Goal: Information Seeking & Learning: Learn about a topic

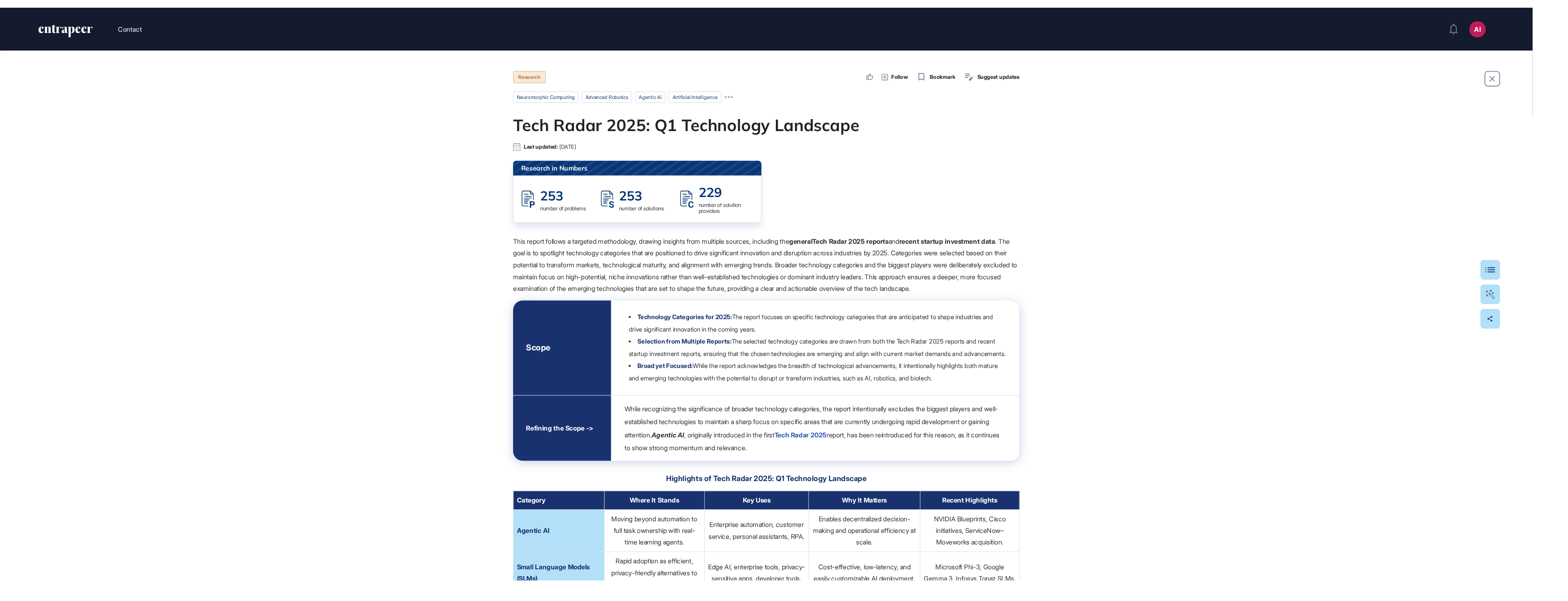
scroll to position [601, 1646]
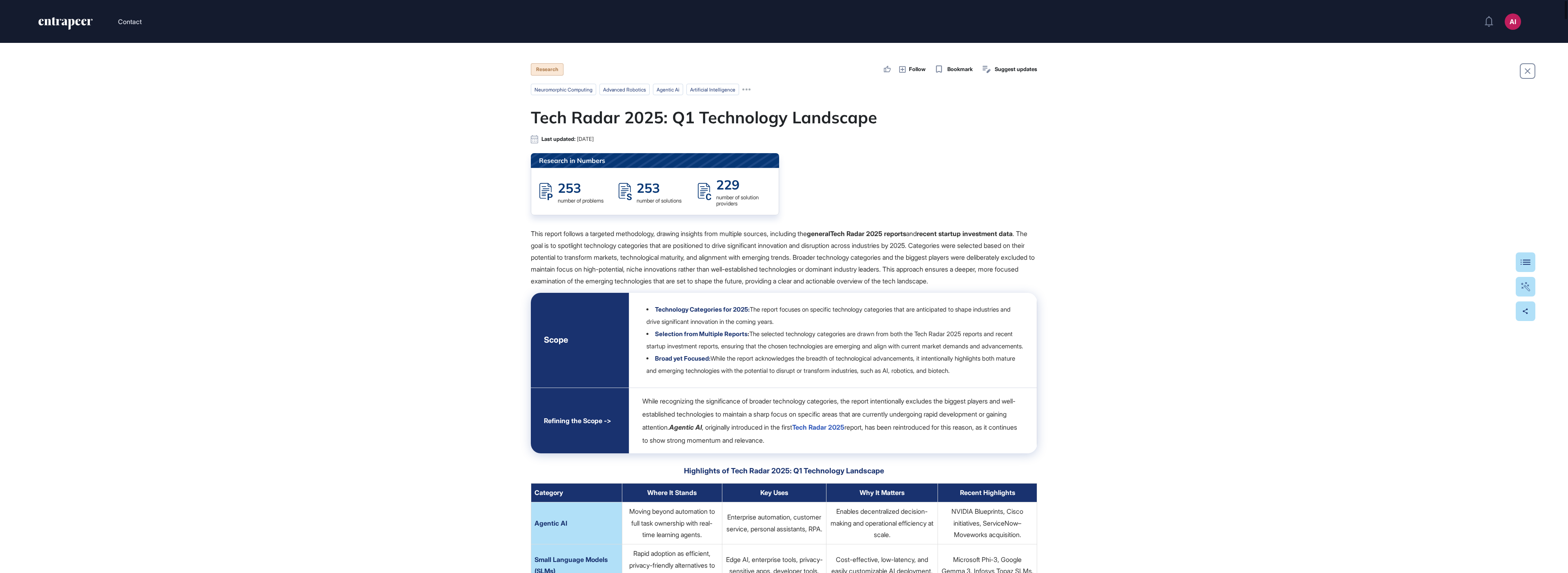
drag, startPoint x: 1567, startPoint y: 272, endPoint x: 1482, endPoint y: 274, distance: 85.0
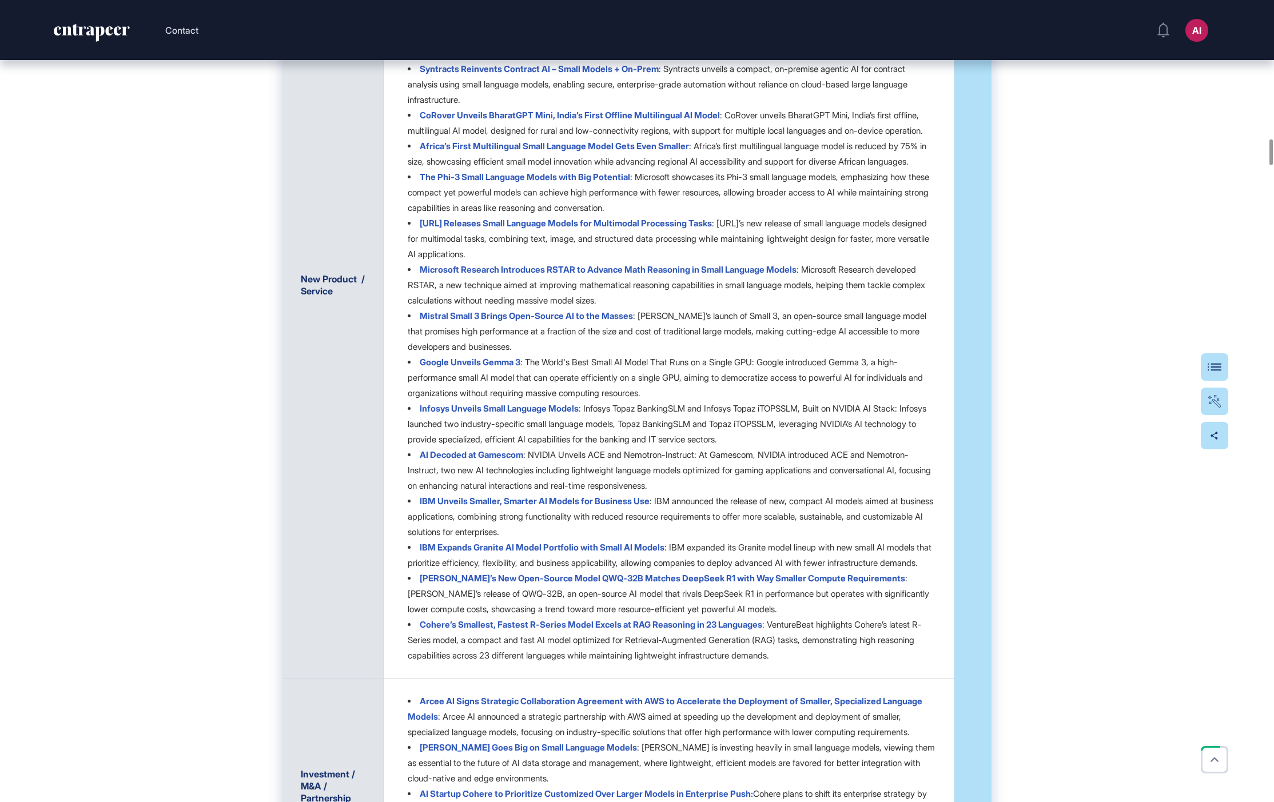
scroll to position [4345, 0]
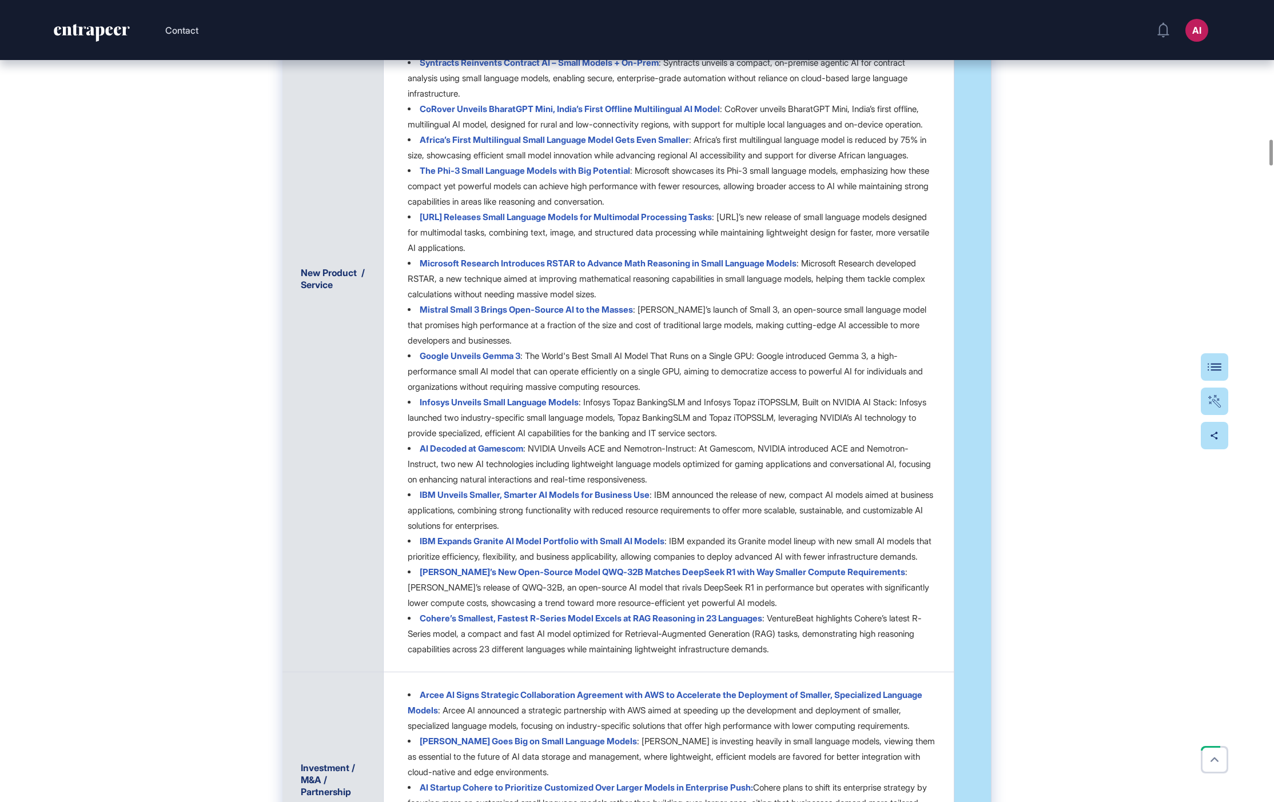
click at [491, 253] on p "[URL] Releases Small Language Models for Multimodal Processing Tasks : [URL]’s …" at bounding box center [669, 233] width 522 height 42
click at [553, 256] on li "[URL] Releases Small Language Models for Multimodal Processing Tasks : [URL]’s …" at bounding box center [672, 232] width 528 height 46
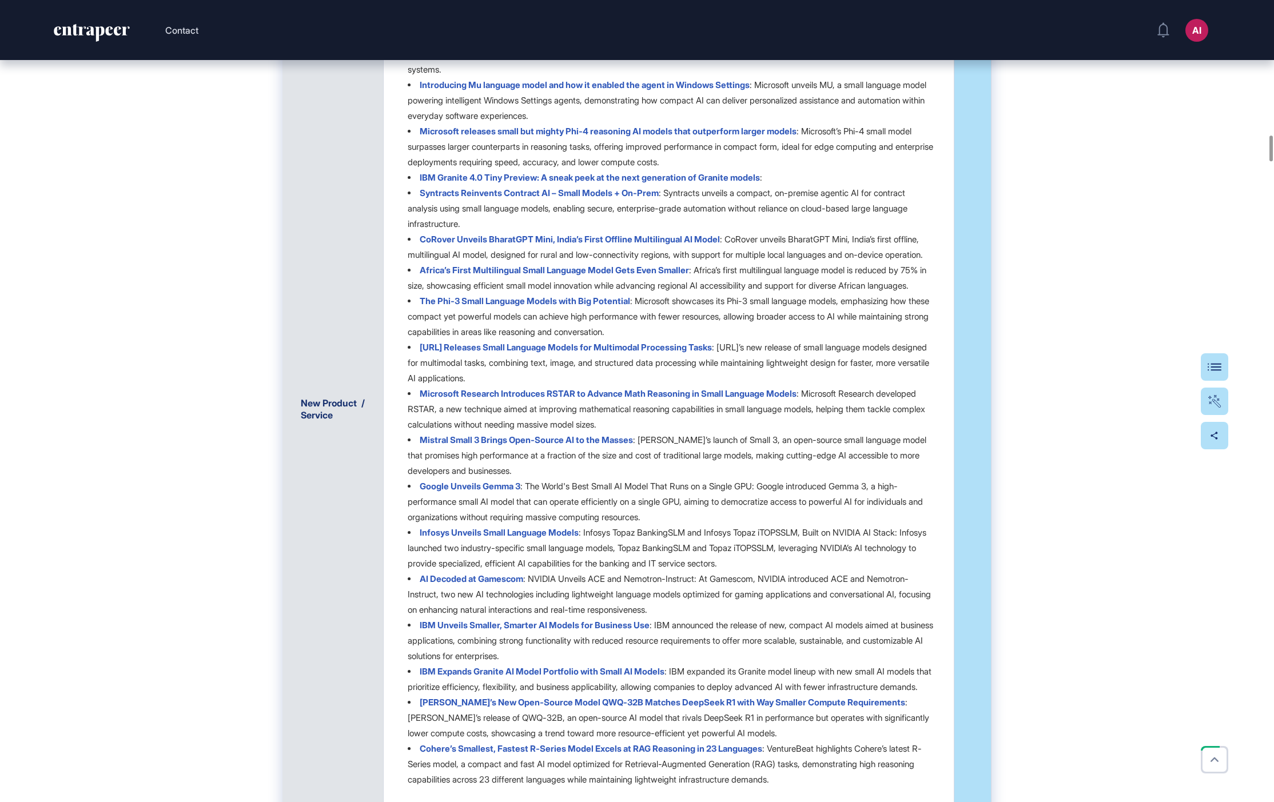
scroll to position [4210, 0]
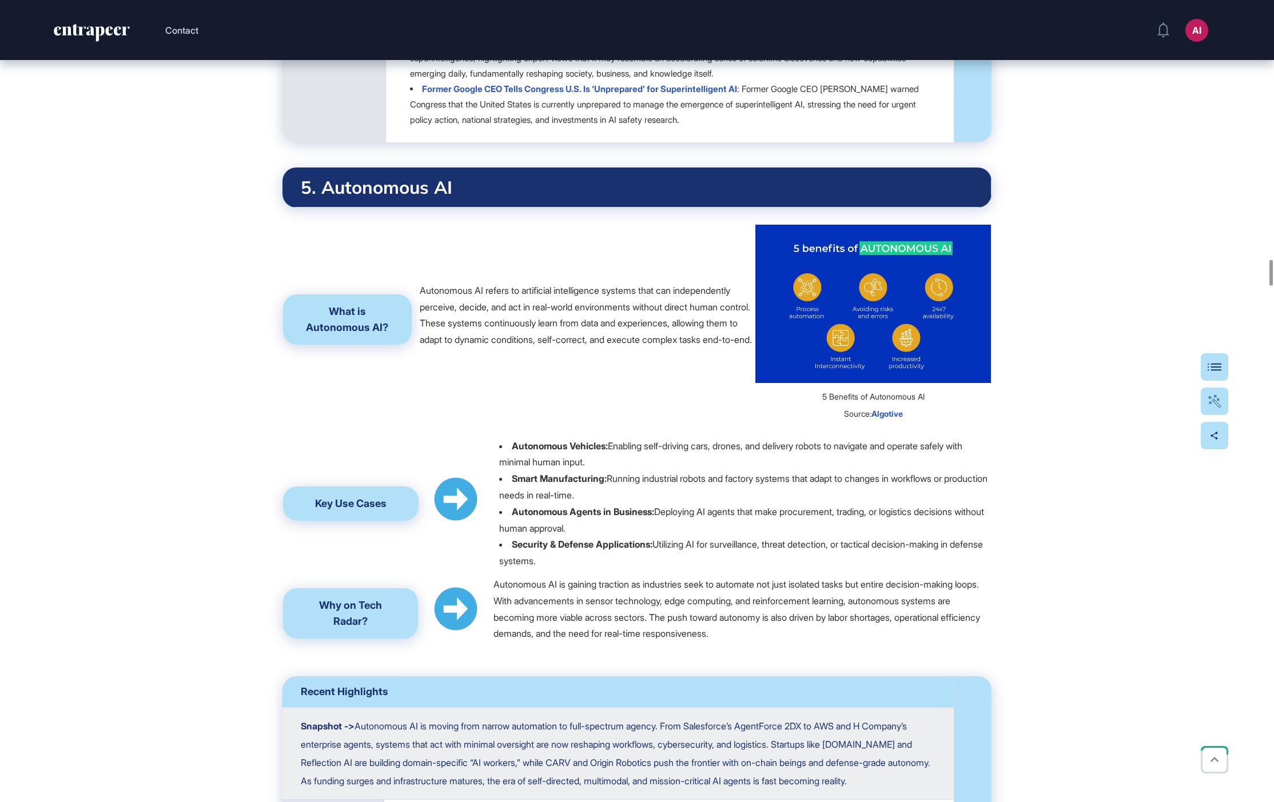
scroll to position [8222, 0]
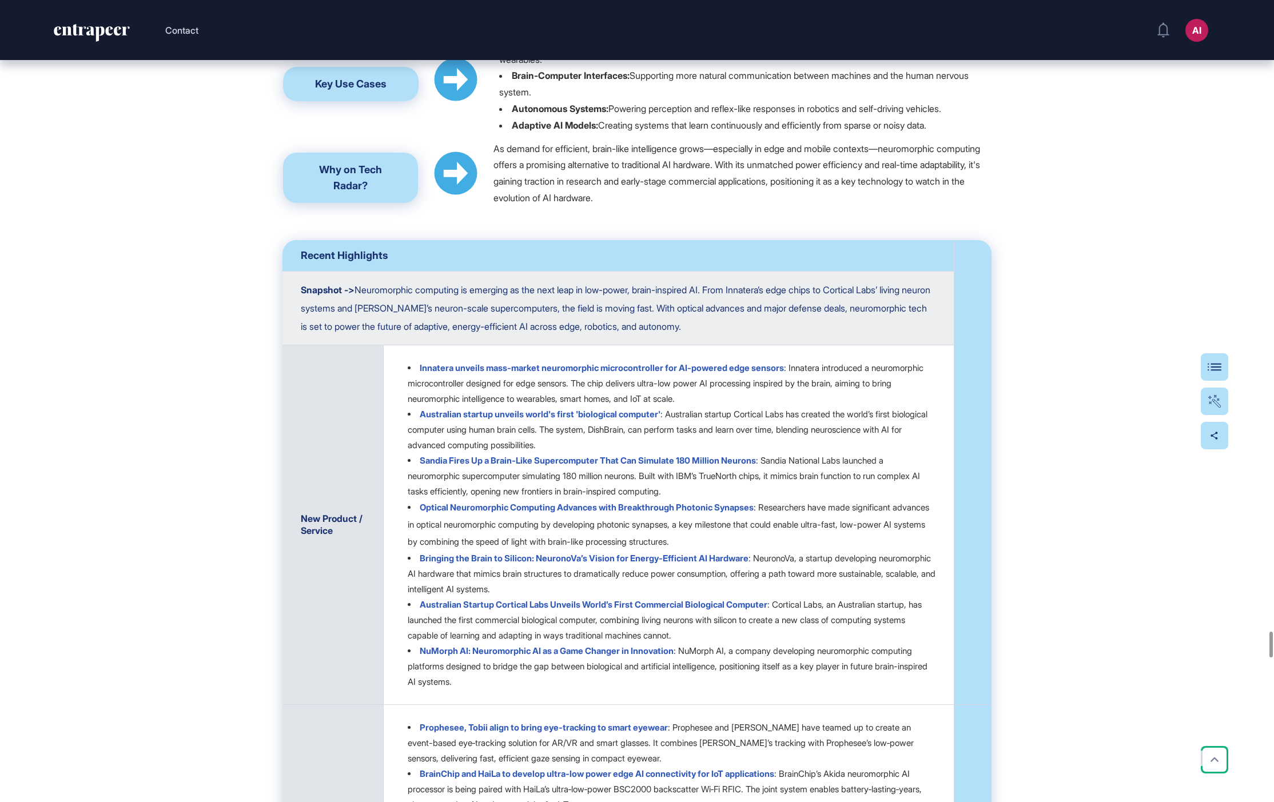
scroll to position [19866, 0]
